Goal: Task Accomplishment & Management: Manage account settings

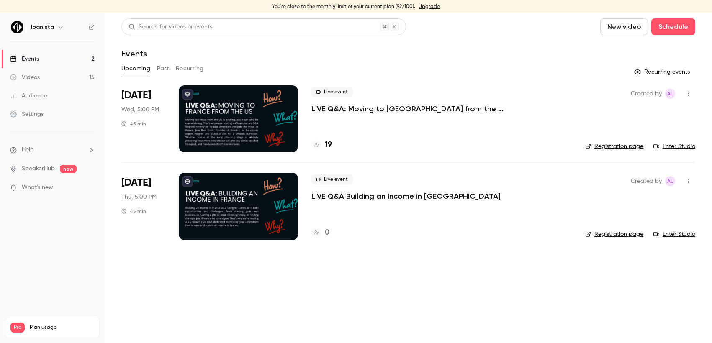
click at [367, 110] on p "LIVE Q&A: Moving to [GEOGRAPHIC_DATA] from the [GEOGRAPHIC_DATA]" at bounding box center [436, 109] width 251 height 10
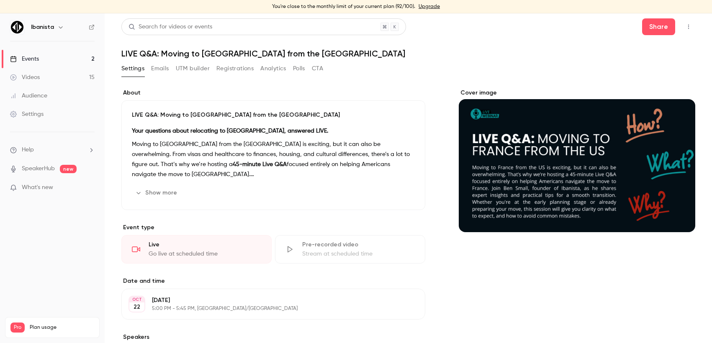
click at [433, 8] on link "Upgrade" at bounding box center [428, 6] width 21 height 7
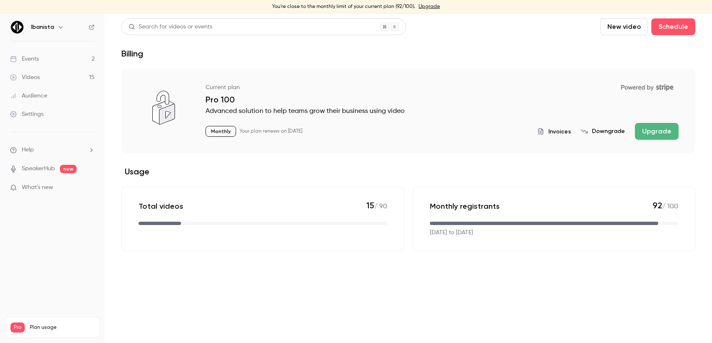
drag, startPoint x: 242, startPoint y: 129, endPoint x: 375, endPoint y: 130, distance: 132.6
click at [375, 130] on div "Monthly Your plan renews on [DATE] Invoices Downgrade Upgrade" at bounding box center [441, 131] width 473 height 17
click at [383, 127] on div "Monthly Your plan renews on [DATE] Invoices Downgrade Upgrade" at bounding box center [441, 131] width 473 height 17
drag, startPoint x: 390, startPoint y: 127, endPoint x: 260, endPoint y: 132, distance: 129.4
click at [260, 132] on div "Monthly Your plan renews on [DATE] Invoices Downgrade Upgrade" at bounding box center [441, 131] width 473 height 17
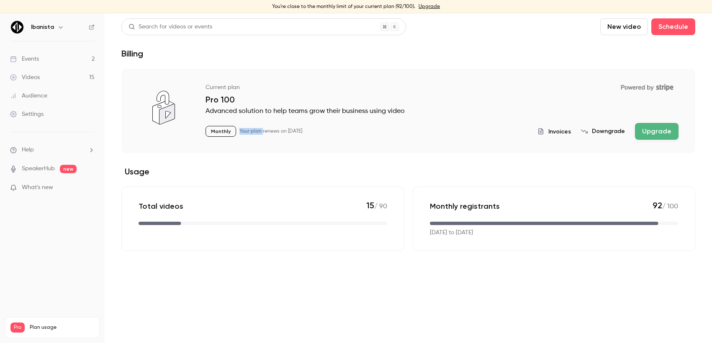
click at [248, 129] on p "Your plan renews on [DATE]" at bounding box center [270, 131] width 63 height 7
drag, startPoint x: 236, startPoint y: 131, endPoint x: 340, endPoint y: 130, distance: 104.2
click at [340, 130] on div "Monthly Your plan renews on [DATE] Invoices Downgrade Upgrade" at bounding box center [441, 131] width 473 height 17
drag, startPoint x: 342, startPoint y: 130, endPoint x: 190, endPoint y: 89, distance: 157.4
click at [190, 89] on div "Current plan Powered by Stripe Pro 100 Advanced solution to help teams grow the…" at bounding box center [408, 111] width 574 height 85
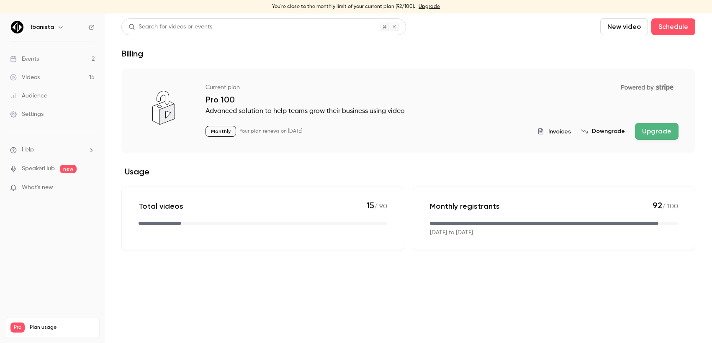
click at [390, 108] on p "Advanced solution to help teams grow their business using video" at bounding box center [441, 111] width 473 height 10
